Goal: Task Accomplishment & Management: Manage account settings

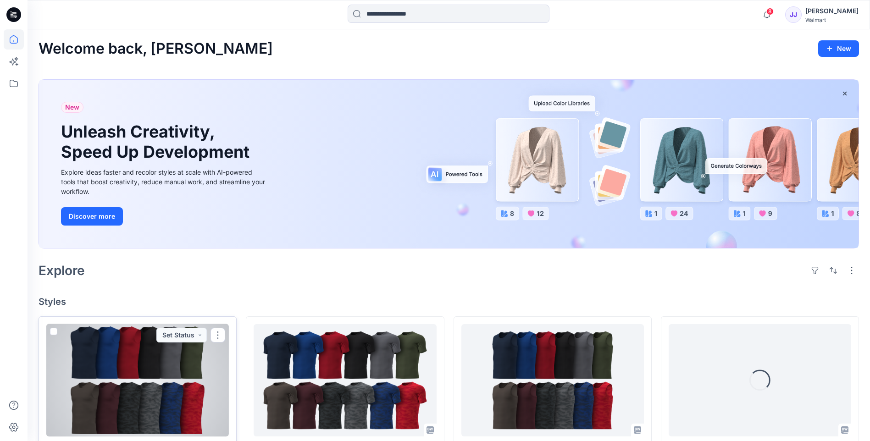
scroll to position [199, 0]
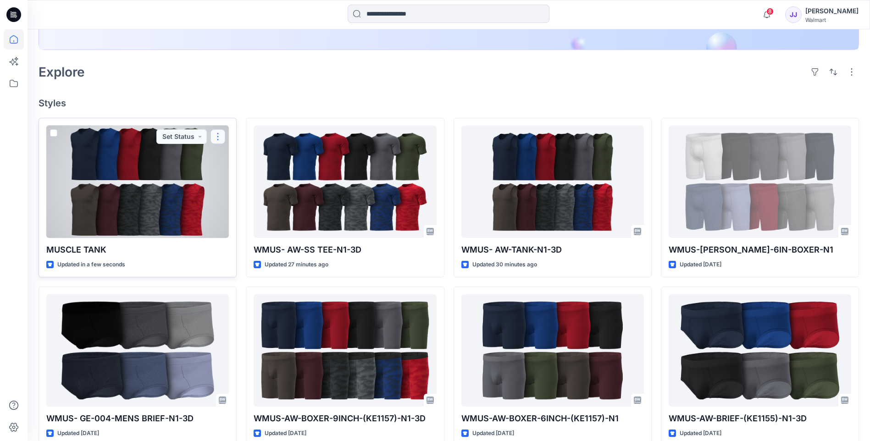
click at [221, 135] on button "button" at bounding box center [217, 136] width 15 height 15
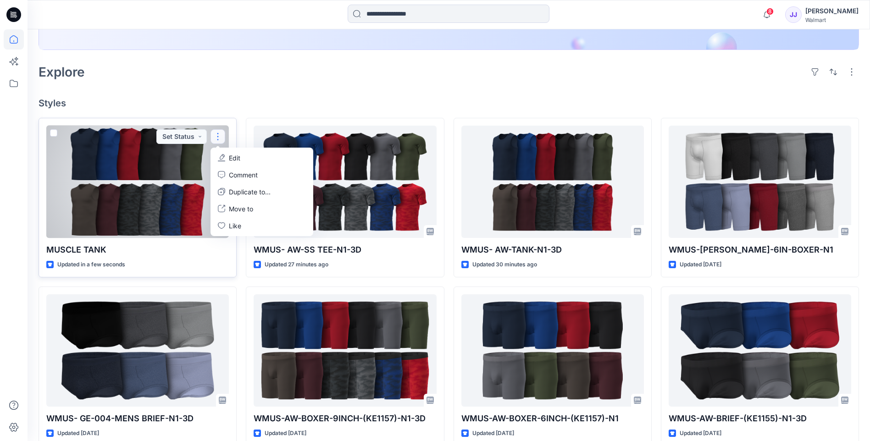
click at [245, 155] on button "Edit" at bounding box center [261, 157] width 99 height 17
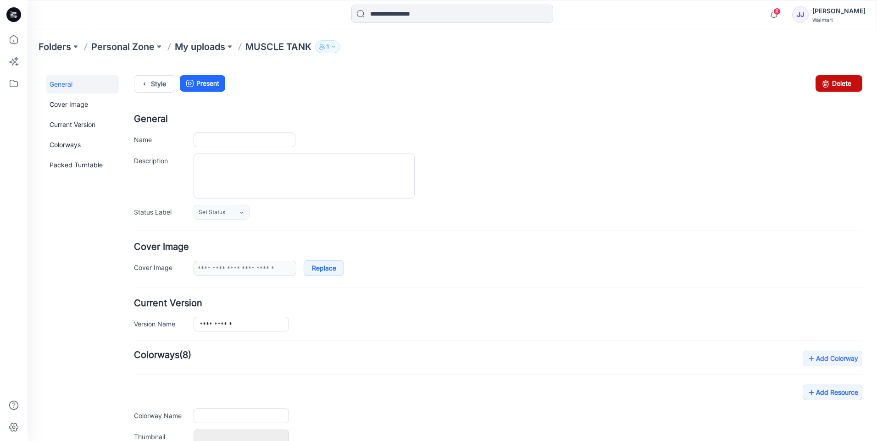
type input "**********"
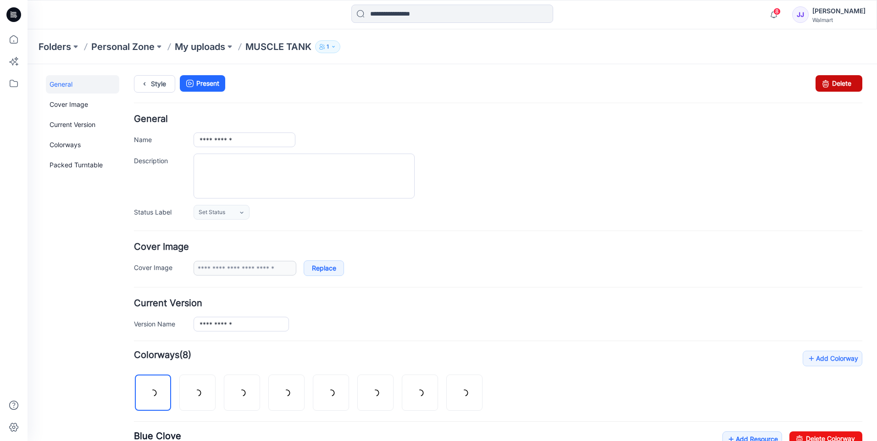
click at [829, 83] on link "Delete" at bounding box center [838, 83] width 47 height 17
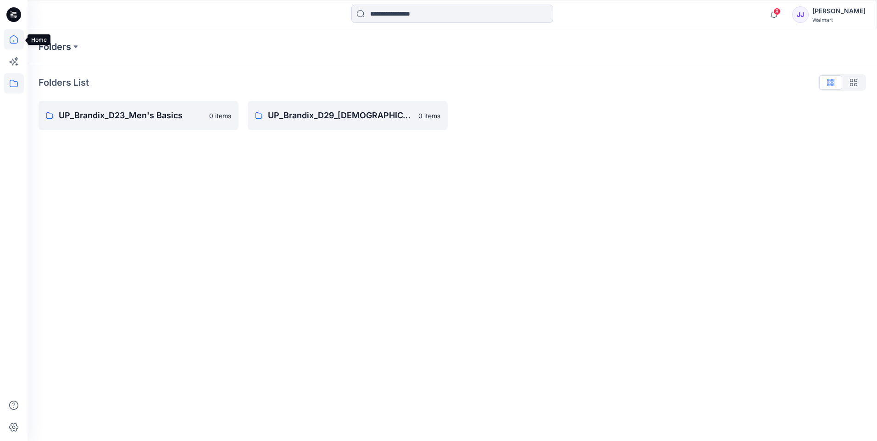
click at [9, 34] on icon at bounding box center [14, 39] width 20 height 20
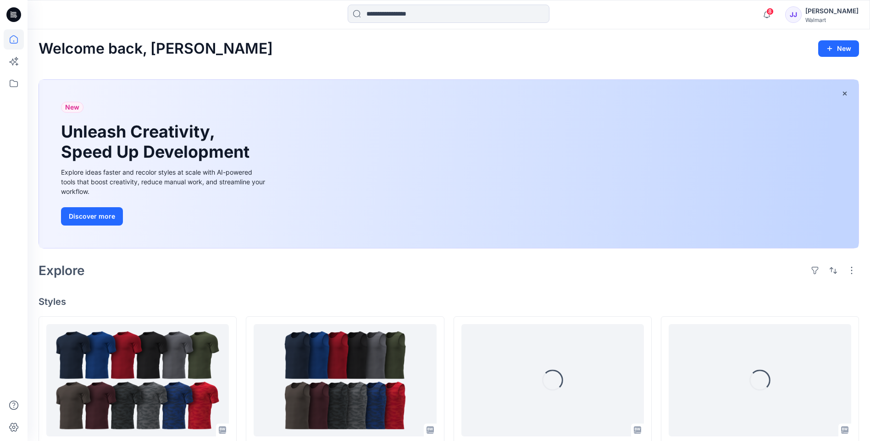
scroll to position [199, 0]
